Goal: Check status: Check status

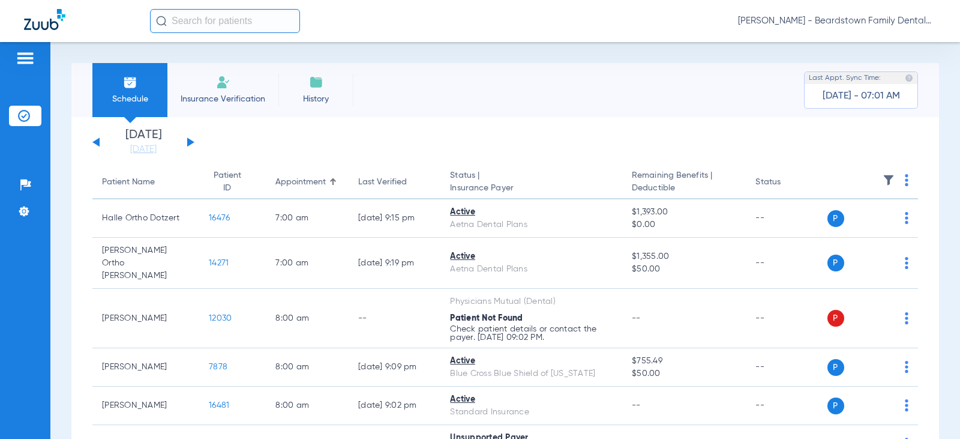
click at [883, 179] on img at bounding box center [889, 180] width 12 height 12
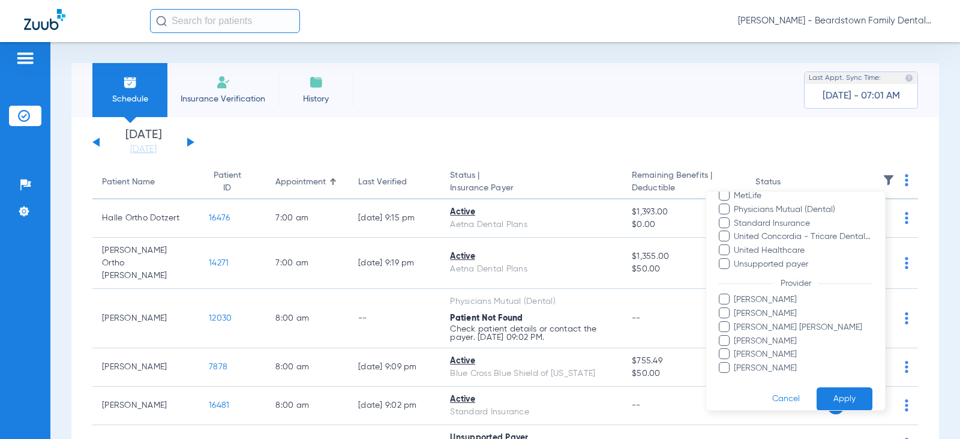
scroll to position [355, 0]
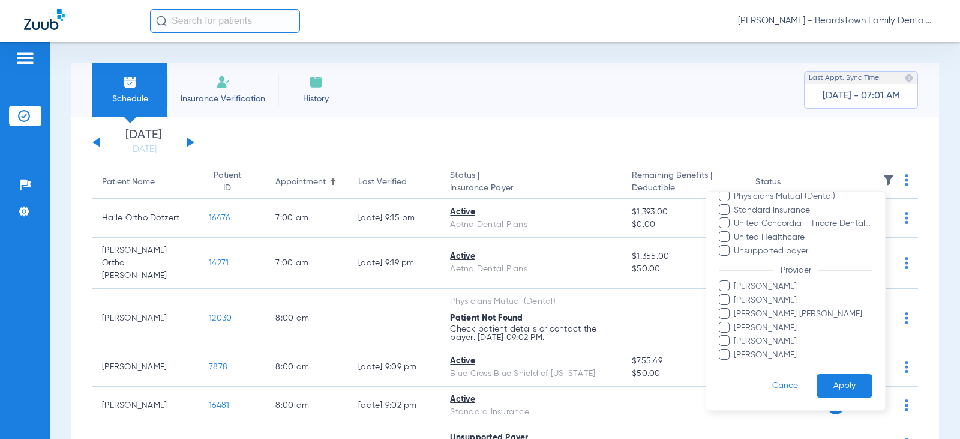
click at [756, 315] on span "[PERSON_NAME] [PERSON_NAME]" at bounding box center [803, 314] width 139 height 13
click at [736, 322] on input "[PERSON_NAME] [PERSON_NAME]" at bounding box center [736, 322] width 0 height 0
click at [839, 388] on button "Apply" at bounding box center [845, 385] width 56 height 23
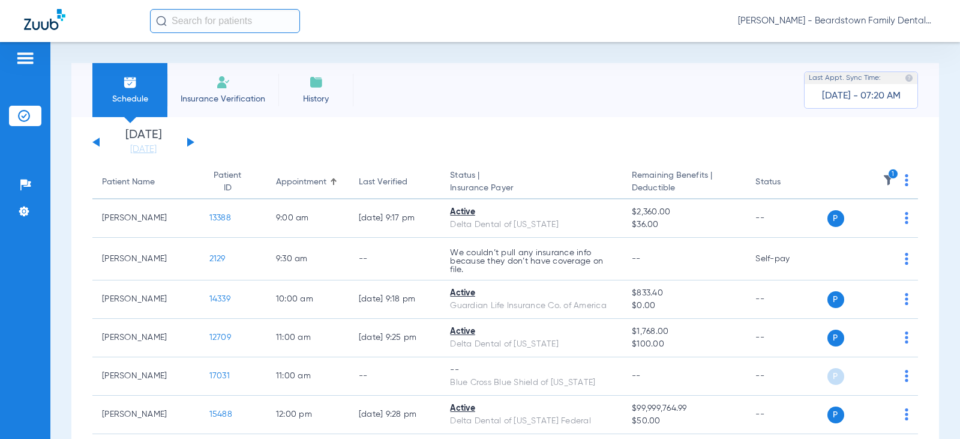
click at [188, 140] on button at bounding box center [190, 141] width 7 height 9
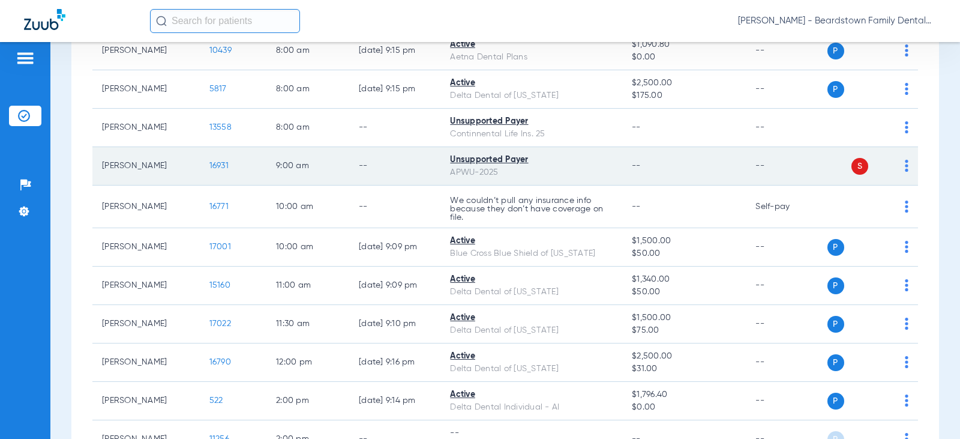
scroll to position [199, 0]
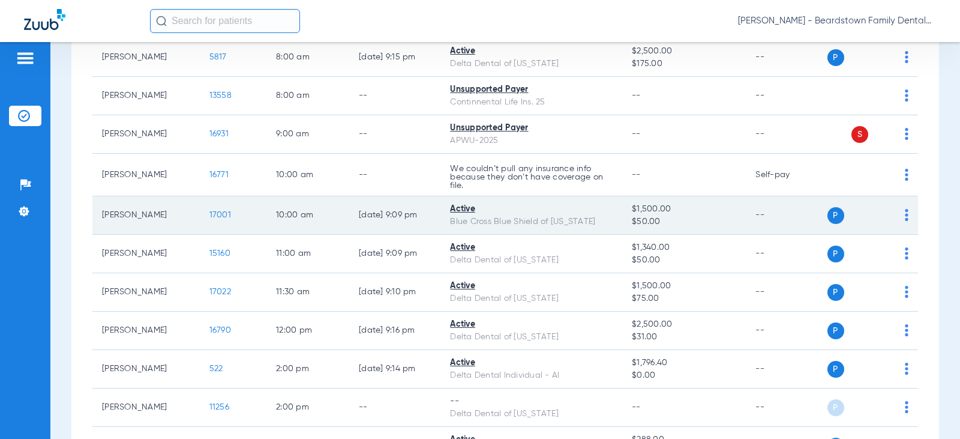
click at [632, 222] on span "$50.00" at bounding box center [684, 222] width 104 height 13
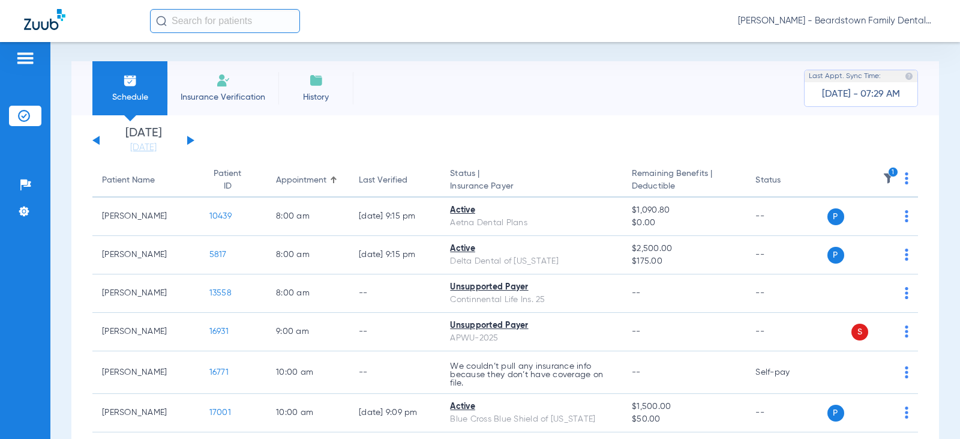
scroll to position [0, 0]
